Goal: Navigation & Orientation: Find specific page/section

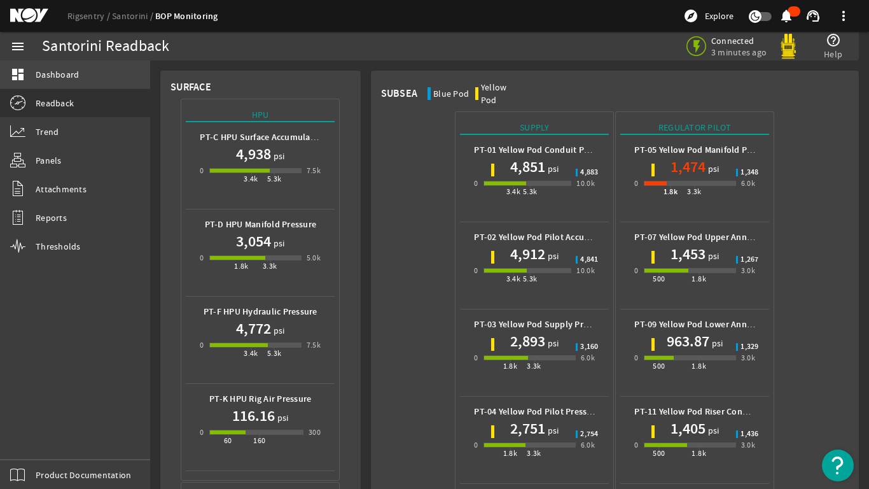
click at [40, 73] on span "Dashboard" at bounding box center [57, 74] width 43 height 13
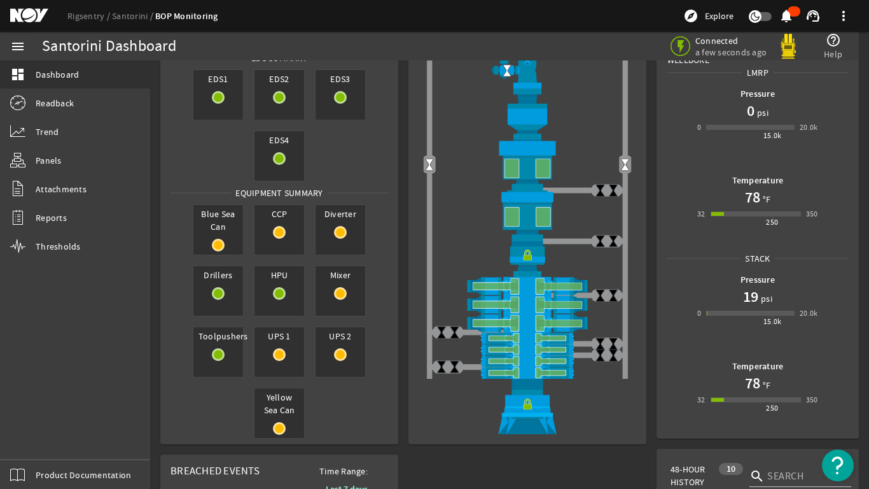
scroll to position [64, 0]
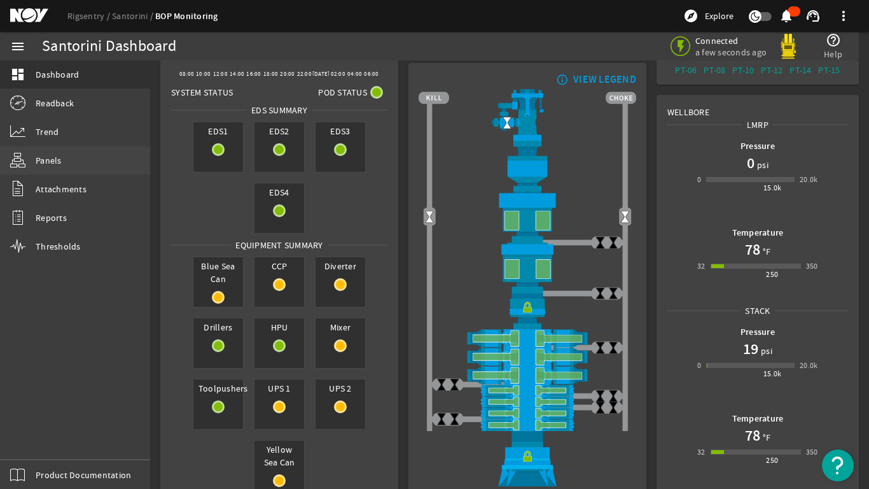
click at [55, 163] on span "Panels" at bounding box center [49, 160] width 26 height 13
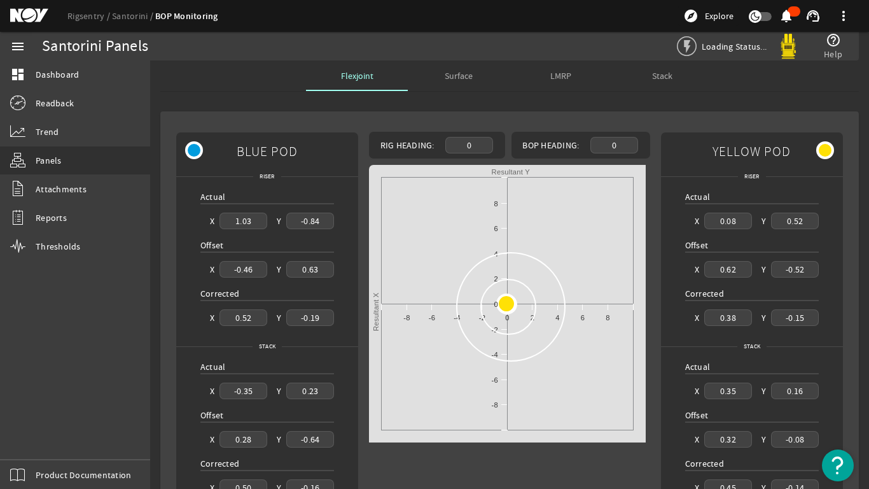
click at [657, 77] on span "Stack" at bounding box center [662, 75] width 20 height 9
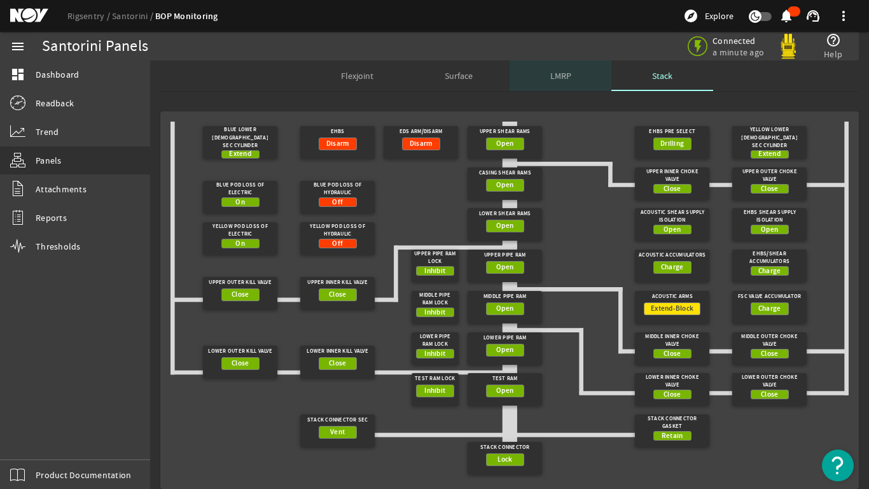
click at [556, 76] on span "LMRP" at bounding box center [561, 75] width 21 height 9
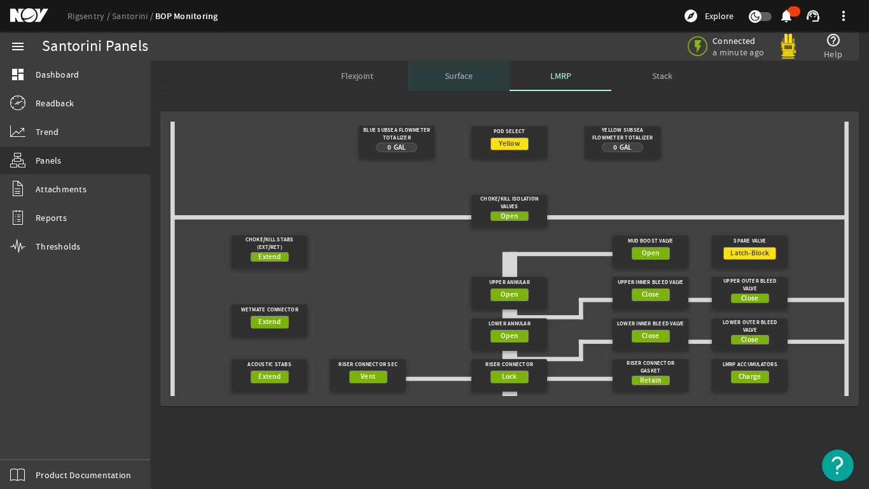
click at [457, 75] on span "Surface" at bounding box center [459, 75] width 28 height 9
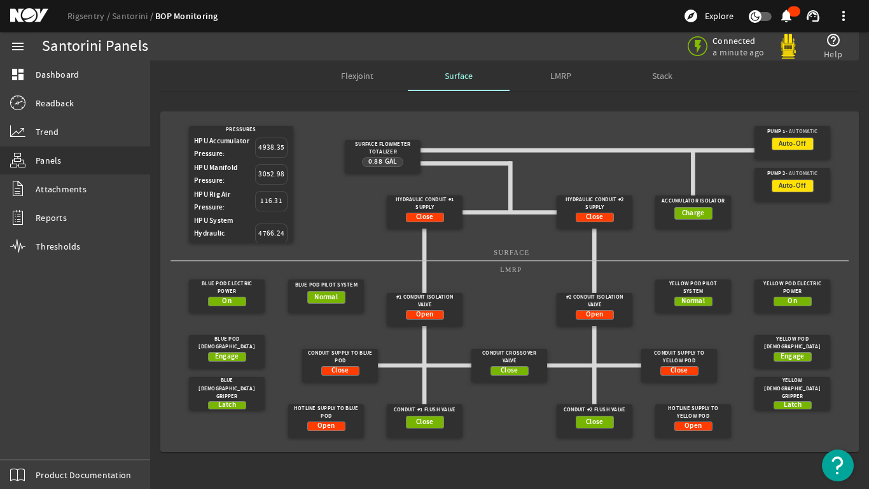
click at [557, 75] on span "LMRP" at bounding box center [561, 75] width 21 height 9
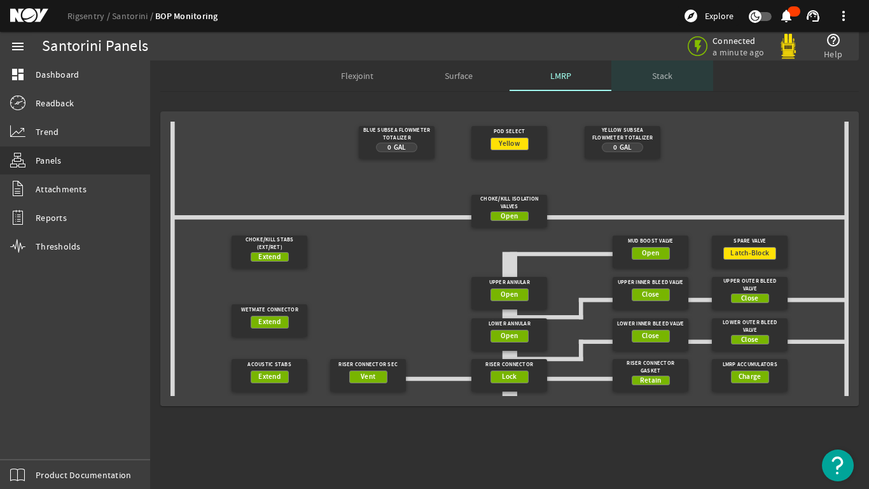
click at [673, 71] on div "Stack" at bounding box center [663, 75] width 102 height 31
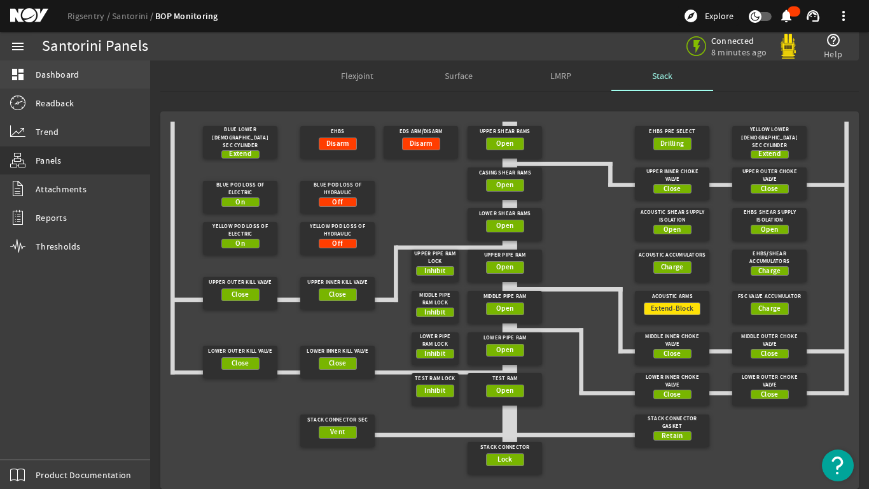
click at [43, 71] on span "Dashboard" at bounding box center [57, 74] width 43 height 13
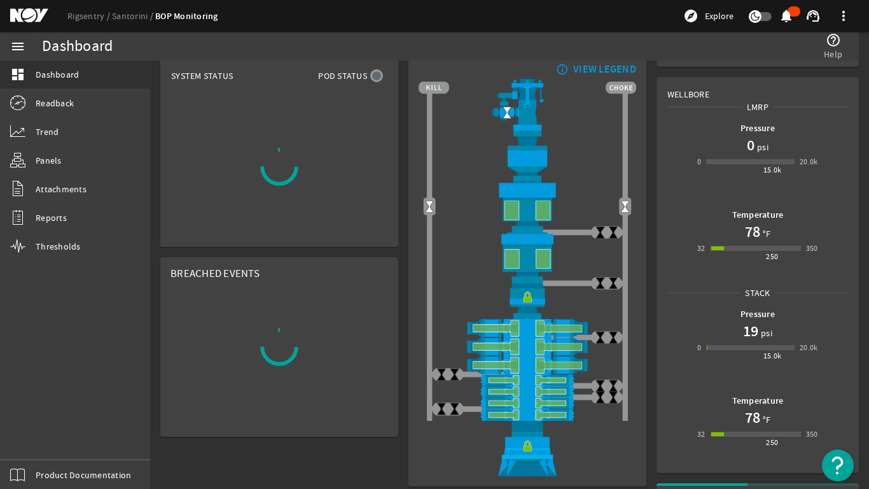
scroll to position [64, 0]
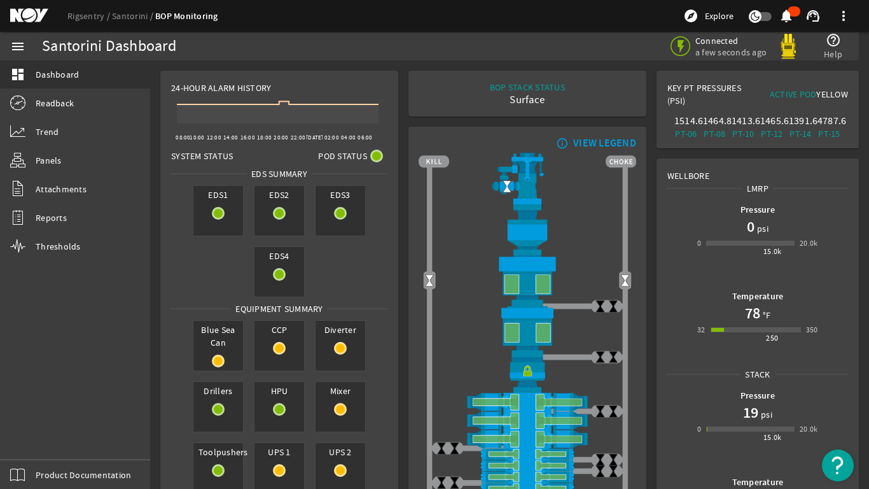
scroll to position [64, 0]
